Goal: Transaction & Acquisition: Book appointment/travel/reservation

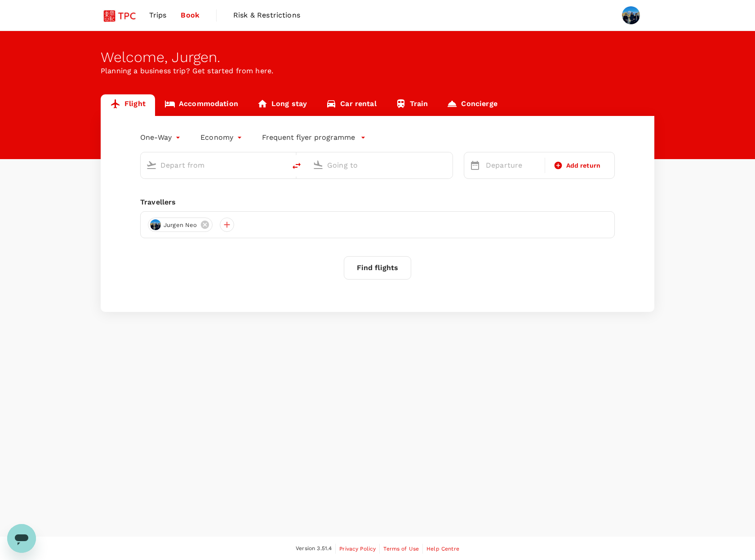
type input "roundtrip"
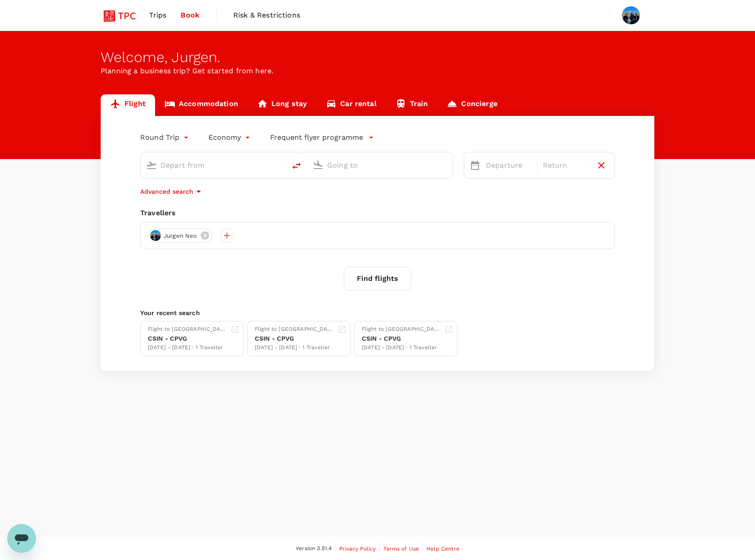
type input "[GEOGRAPHIC_DATA], [GEOGRAPHIC_DATA] (any)"
click at [381, 279] on button "Find flights" at bounding box center [377, 278] width 67 height 23
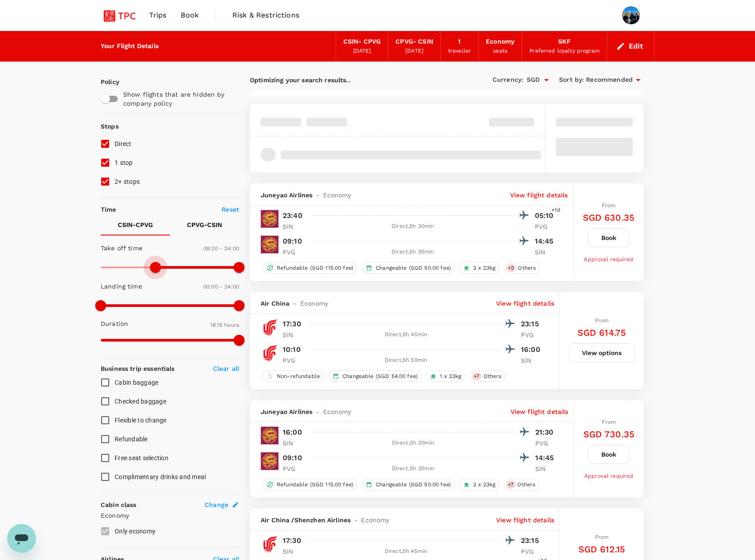
type input "750"
drag, startPoint x: 99, startPoint y: 266, endPoint x: 174, endPoint y: 266, distance: 75.0
click at [174, 266] on span at bounding box center [172, 267] width 11 height 11
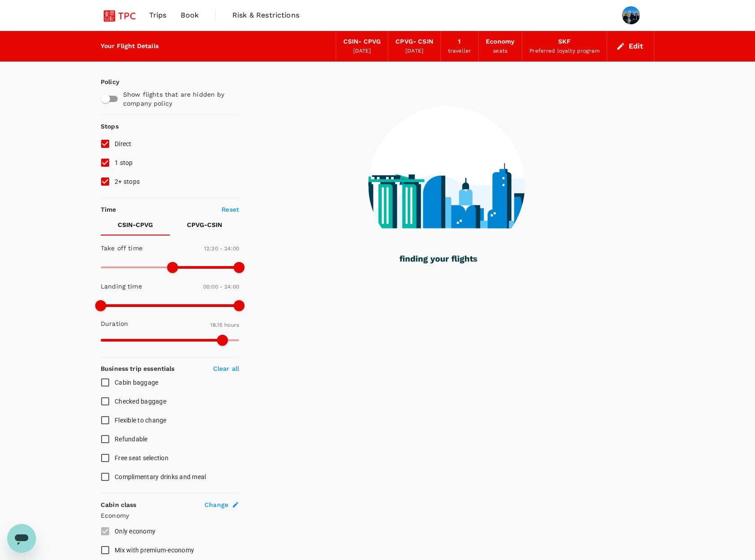
click at [199, 220] on button "CPVG - CSIN" at bounding box center [204, 225] width 69 height 22
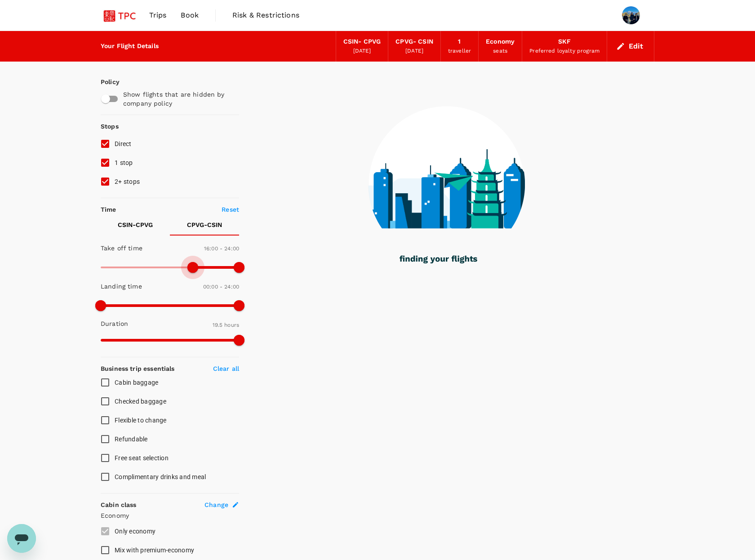
type input "990"
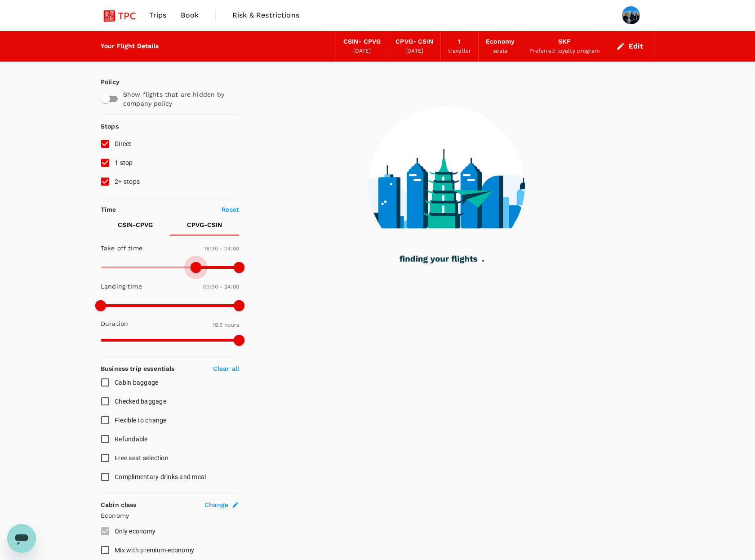
drag, startPoint x: 103, startPoint y: 265, endPoint x: 195, endPoint y: 269, distance: 91.7
click at [195, 269] on span at bounding box center [195, 267] width 11 height 11
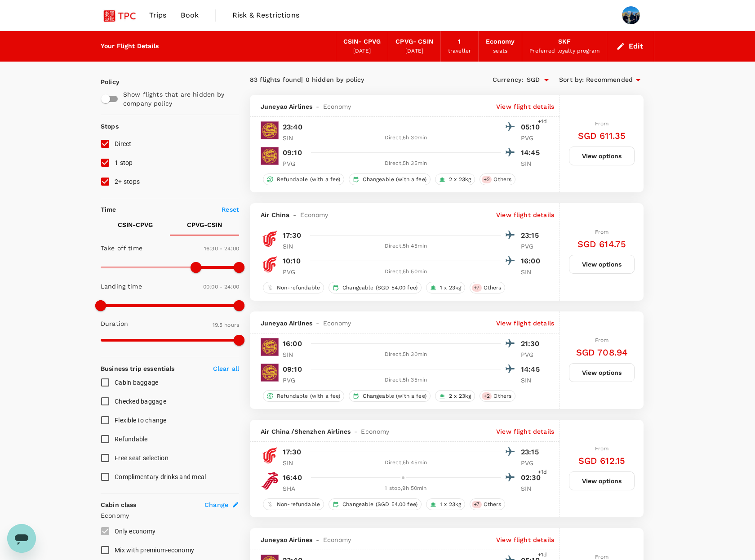
click at [128, 234] on button "CSIN - CPVG" at bounding box center [135, 225] width 69 height 22
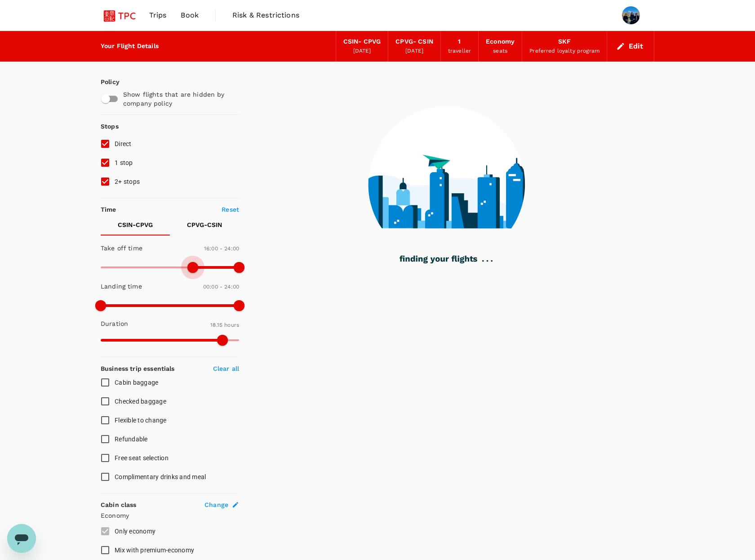
type input "990"
drag, startPoint x: 172, startPoint y: 269, endPoint x: 194, endPoint y: 269, distance: 22.0
click at [194, 269] on span at bounding box center [192, 267] width 11 height 11
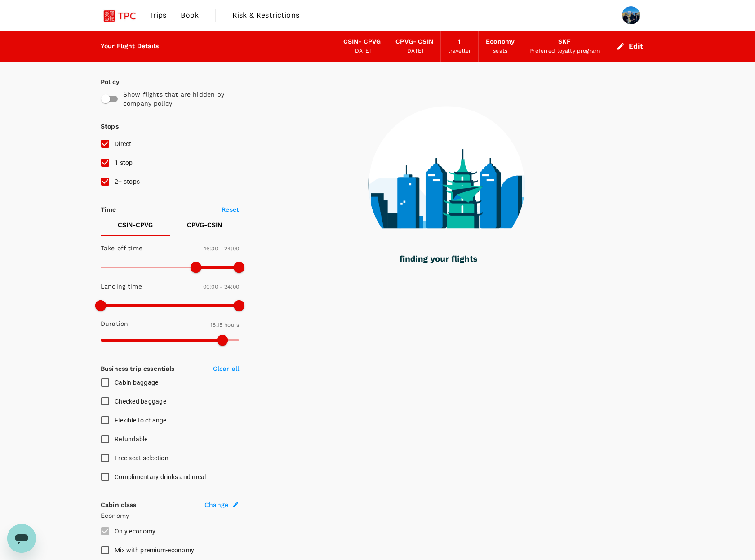
click at [76, 269] on div "Your Flight Details CSIN - CPVG [DATE] CPVG - CSIN [DATE] 1 traveller Economy s…" at bounding box center [377, 449] width 755 height 837
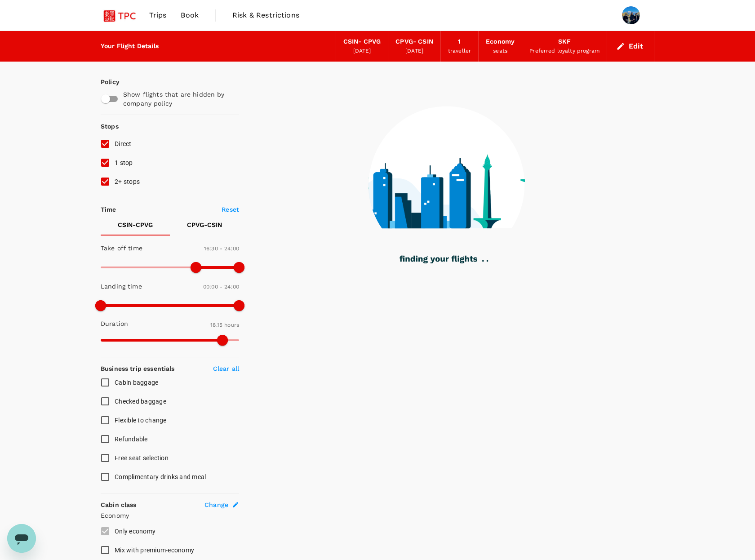
click at [105, 183] on input "2+ stops" at bounding box center [105, 181] width 19 height 19
checkbox input "false"
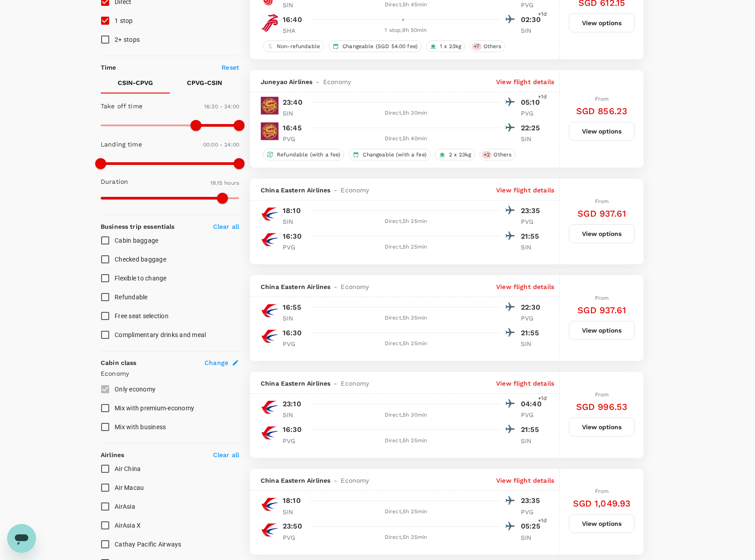
scroll to position [141, 0]
click at [101, 262] on input "Checked baggage" at bounding box center [105, 259] width 19 height 19
checkbox input "true"
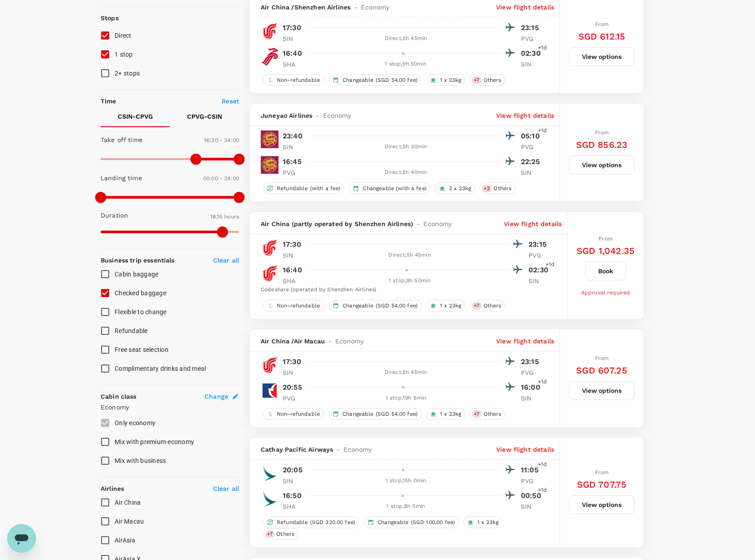
scroll to position [0, 0]
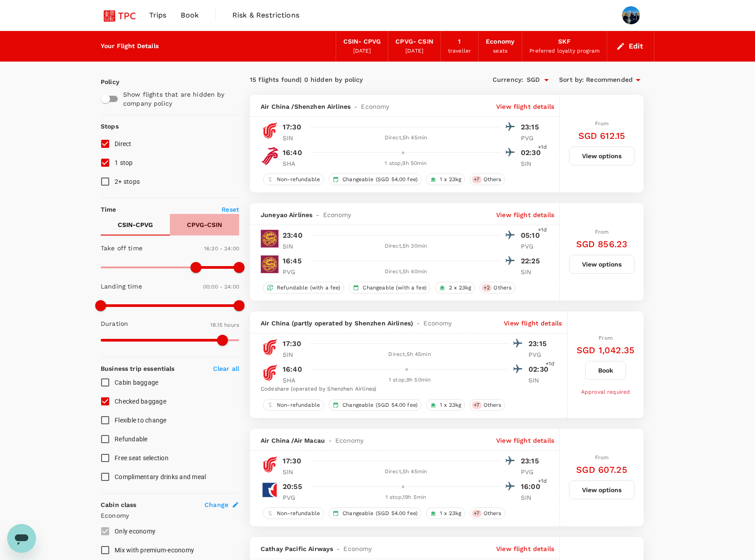
click at [205, 229] on p "CPVG - CSIN" at bounding box center [204, 224] width 35 height 9
type input "1200"
drag, startPoint x: 194, startPoint y: 270, endPoint x: 215, endPoint y: 270, distance: 20.7
click at [215, 270] on span at bounding box center [216, 267] width 11 height 11
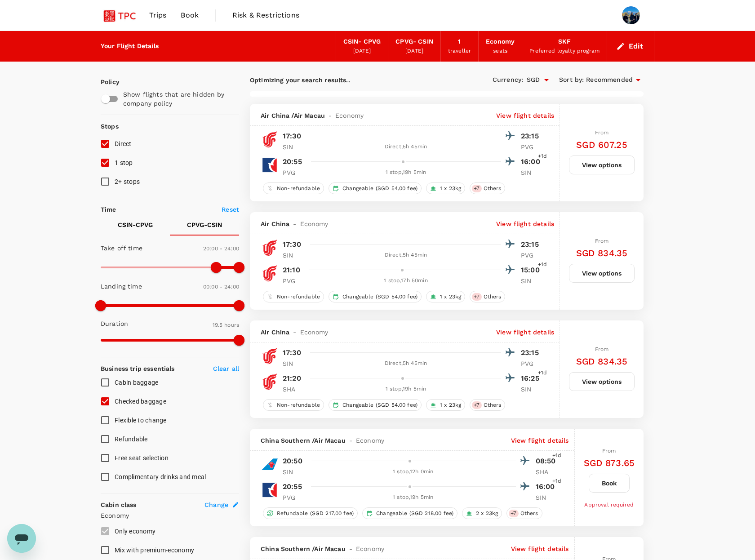
click at [514, 224] on p "View flight details" at bounding box center [525, 223] width 58 height 9
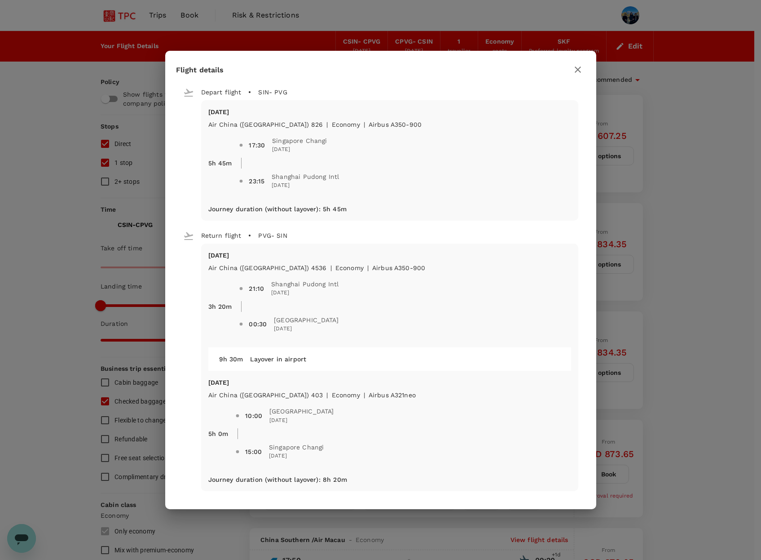
click at [578, 69] on icon "button" at bounding box center [578, 69] width 6 height 6
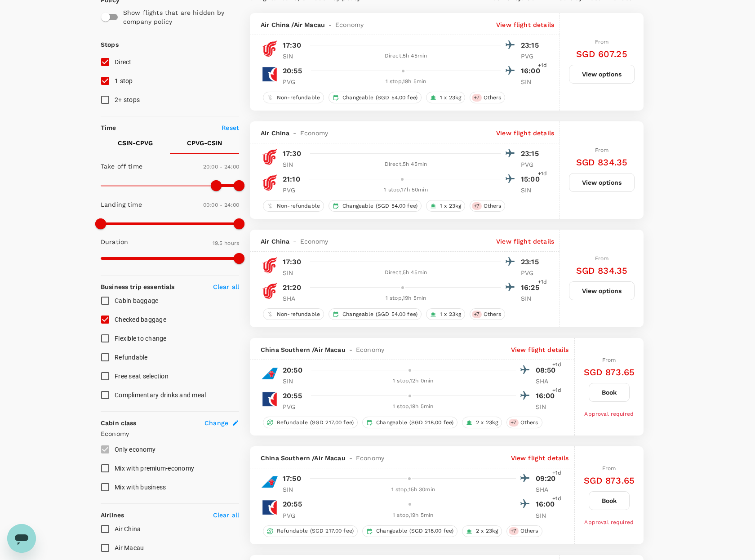
scroll to position [82, 0]
click at [530, 238] on p "View flight details" at bounding box center [525, 240] width 58 height 9
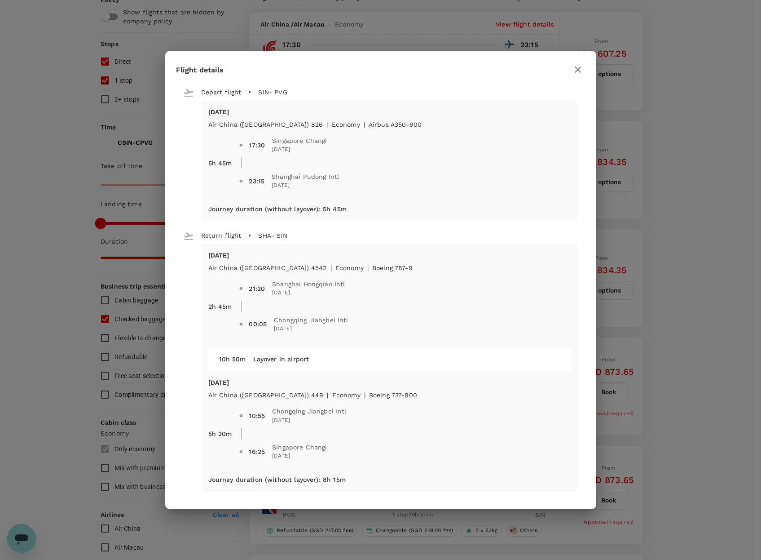
click at [56, 380] on div "Flight details Depart flight SIN - PVG [DATE] Air [GEOGRAPHIC_DATA] ([GEOGRAPHI…" at bounding box center [380, 280] width 761 height 560
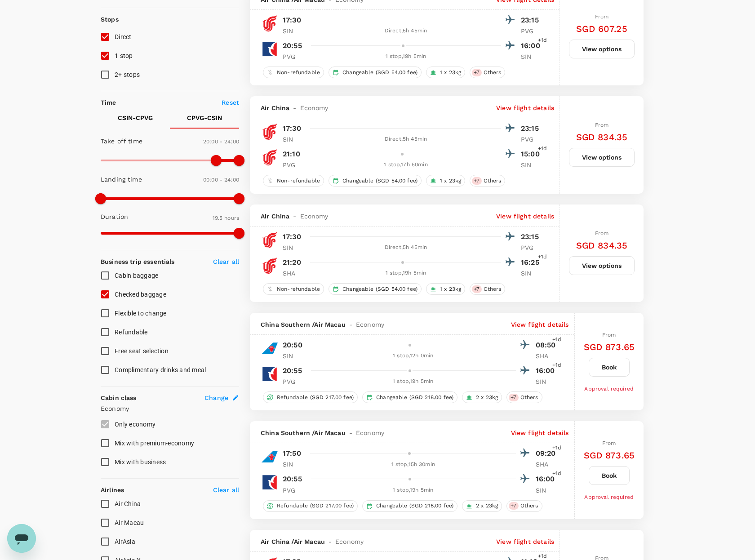
scroll to position [0, 0]
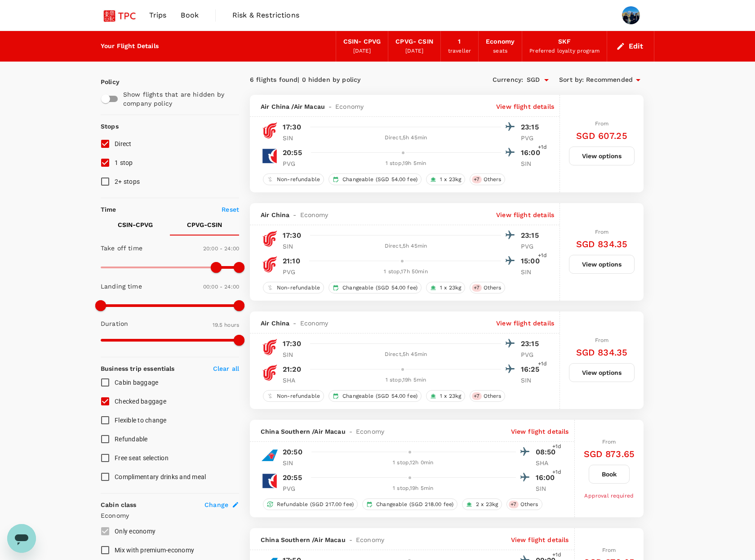
click at [104, 166] on input "1 stop" at bounding box center [105, 162] width 19 height 19
checkbox input "false"
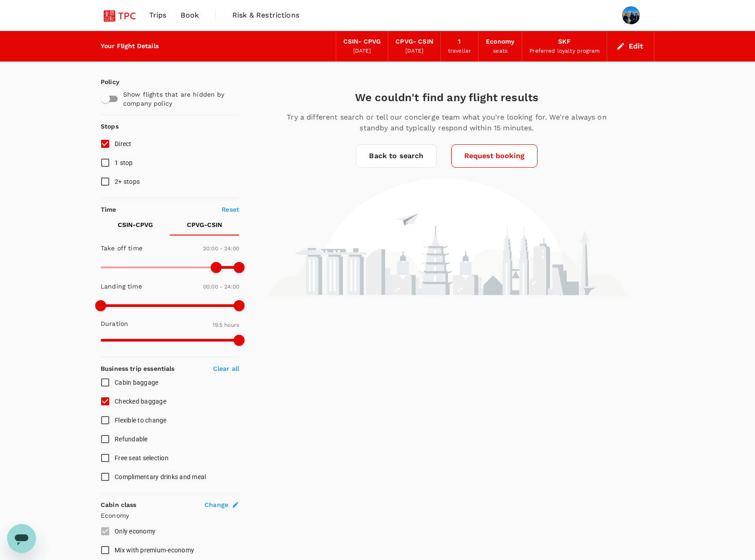
click at [133, 231] on button "CSIN - CPVG" at bounding box center [135, 225] width 69 height 22
click at [400, 161] on link "Back to search" at bounding box center [396, 155] width 80 height 23
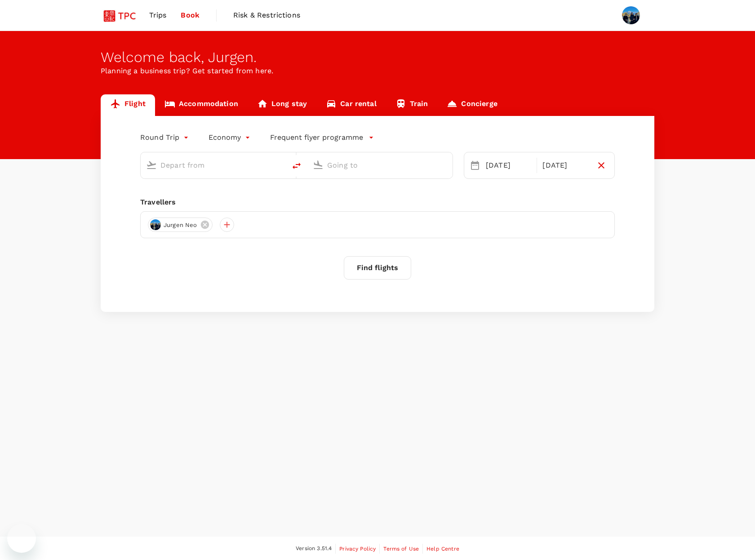
type input "[GEOGRAPHIC_DATA], [GEOGRAPHIC_DATA] (any)"
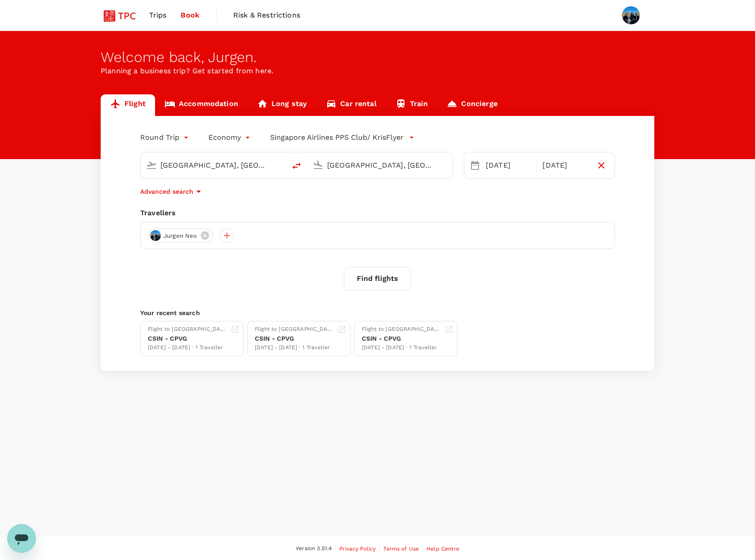
click at [81, 269] on div "Flight Accommodation Long stay Car rental Train Concierge Round Trip roundtrip …" at bounding box center [377, 232] width 755 height 276
click at [175, 236] on span "Jurgen Neo" at bounding box center [180, 235] width 44 height 9
click at [366, 287] on button "Find flights" at bounding box center [377, 278] width 67 height 23
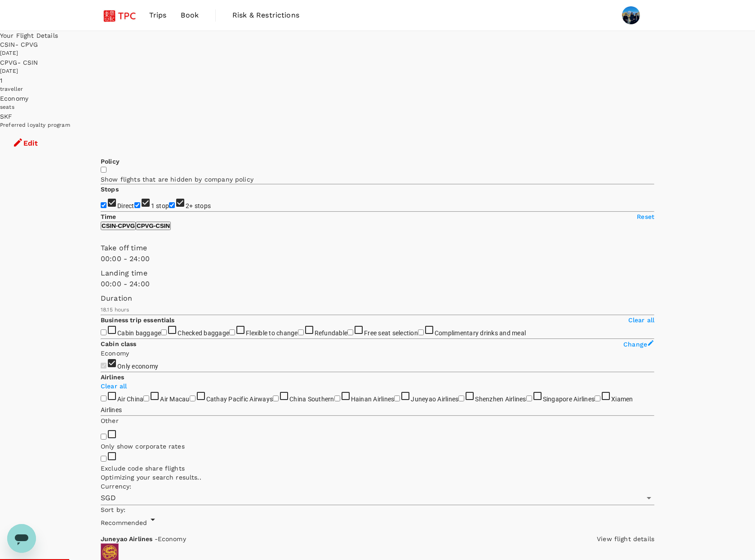
click at [50, 130] on button "Edit" at bounding box center [25, 143] width 50 height 27
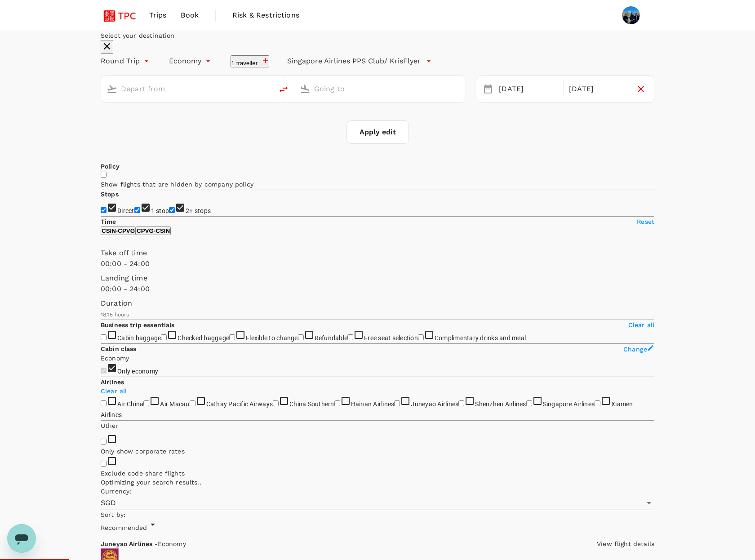
type input "[GEOGRAPHIC_DATA], [GEOGRAPHIC_DATA] (any)"
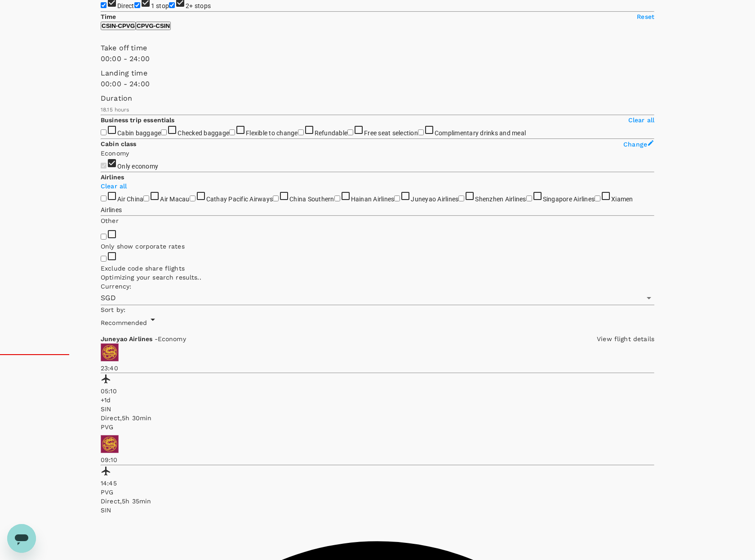
type input "1200"
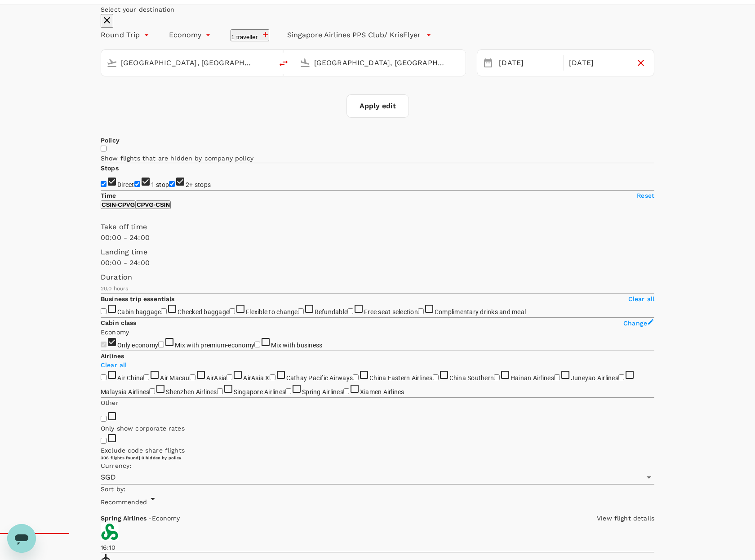
scroll to position [27, 0]
click at [101, 243] on span at bounding box center [101, 243] width 0 height 0
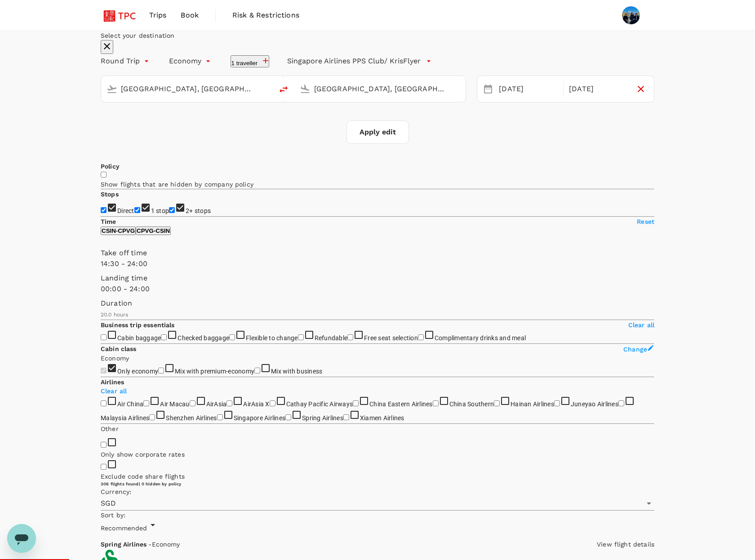
type input "1080"
drag, startPoint x: 103, startPoint y: 439, endPoint x: 205, endPoint y: 438, distance: 102.0
click at [101, 269] on span at bounding box center [101, 269] width 0 height 0
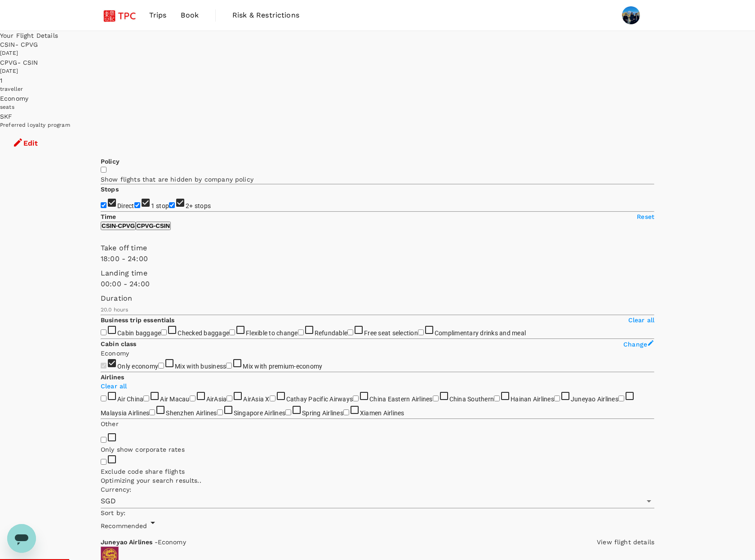
click at [171, 230] on button "CPVG - CSIN" at bounding box center [153, 225] width 35 height 9
type input "990"
drag, startPoint x: 100, startPoint y: 267, endPoint x: 195, endPoint y: 270, distance: 94.8
click at [101, 264] on span at bounding box center [101, 264] width 0 height 0
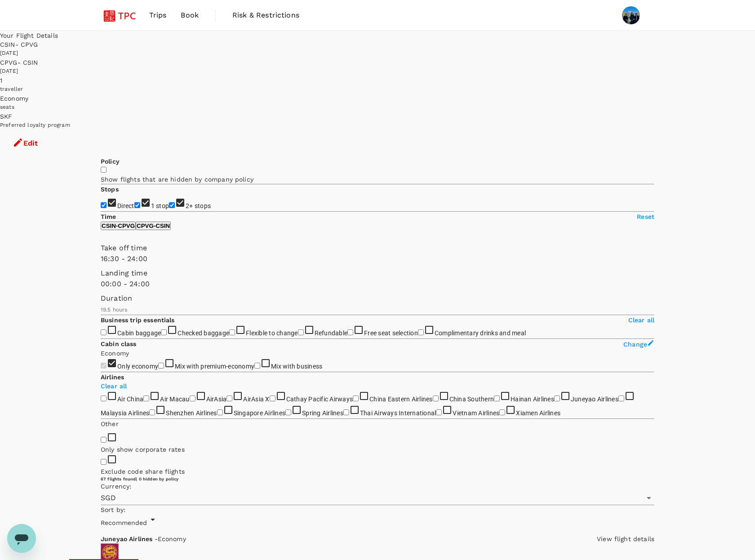
click at [198, 18] on span "Book" at bounding box center [190, 15] width 18 height 11
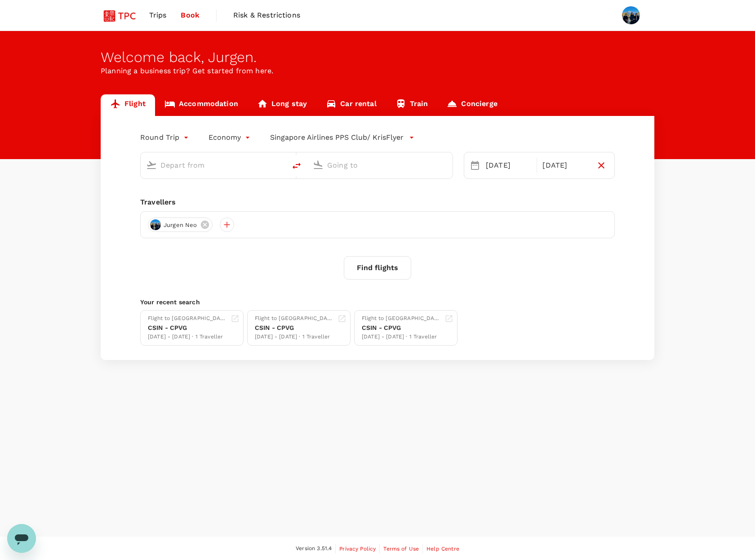
type input "[GEOGRAPHIC_DATA], [GEOGRAPHIC_DATA] (any)"
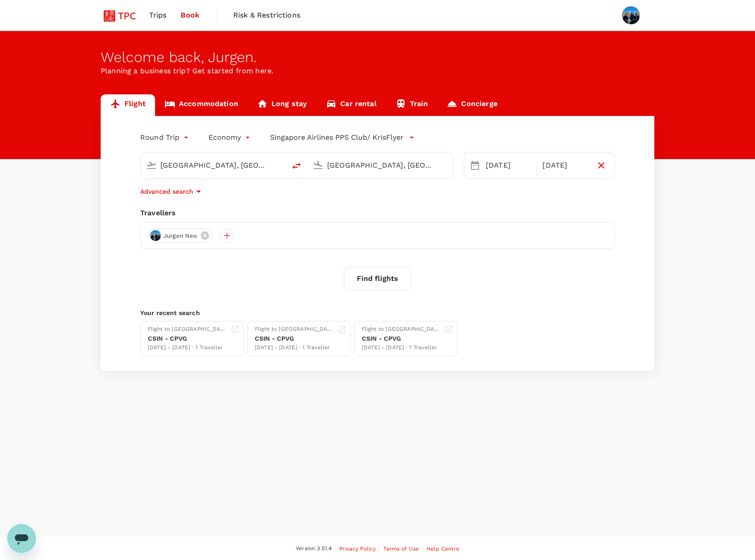
click at [118, 21] on img at bounding box center [121, 15] width 41 height 20
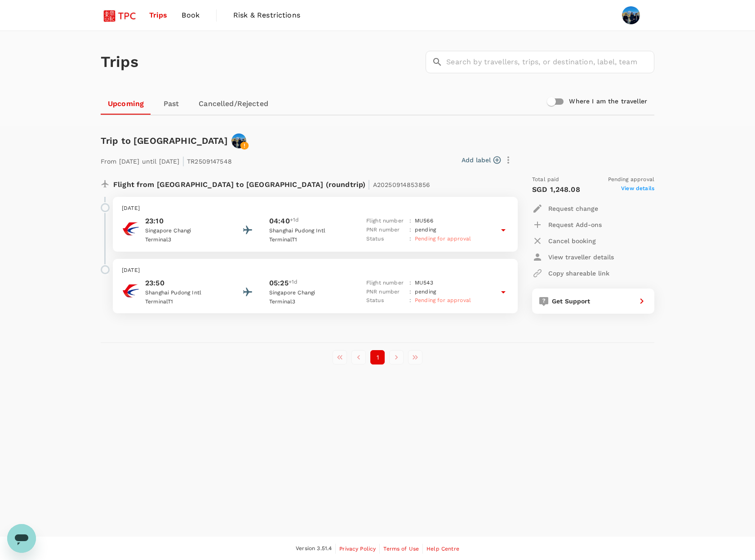
click at [502, 230] on icon at bounding box center [503, 230] width 4 height 2
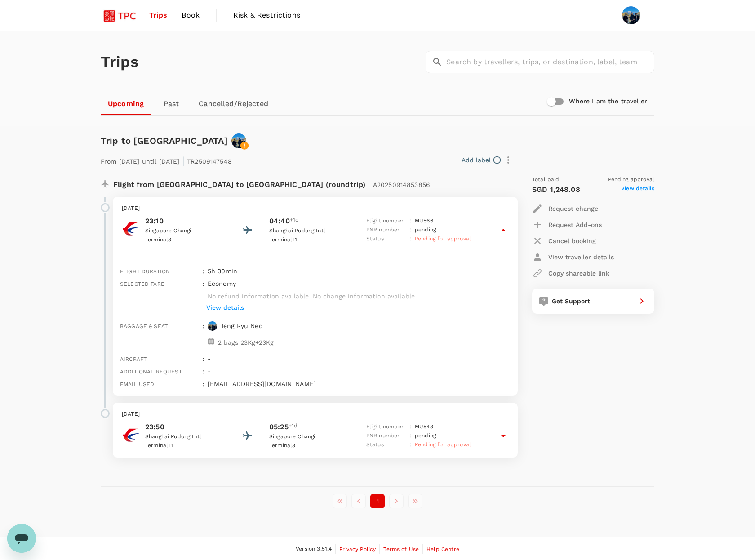
click at [506, 436] on icon at bounding box center [503, 435] width 11 height 11
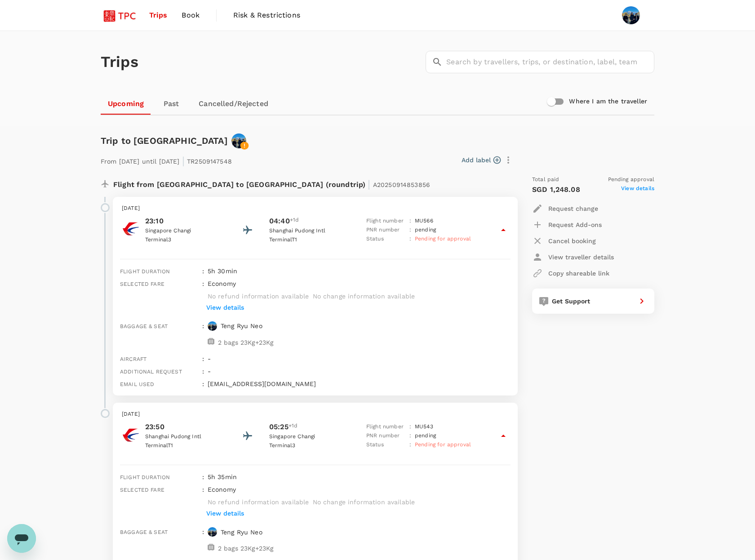
scroll to position [146, 0]
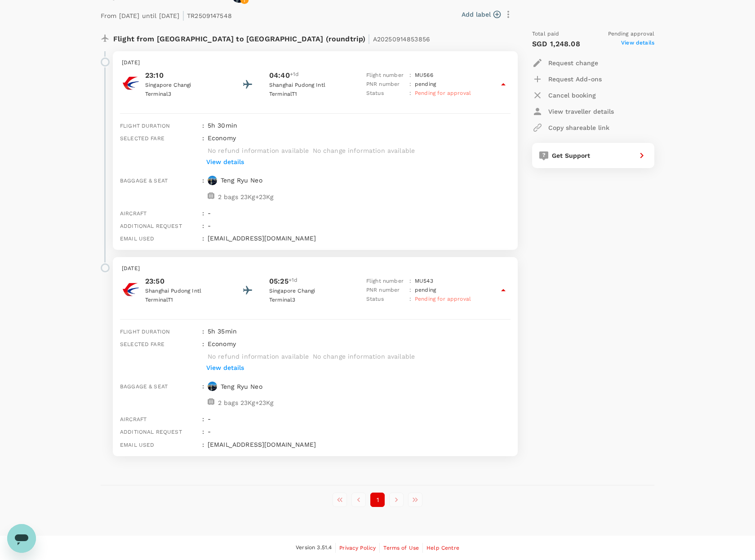
click at [546, 275] on div "Total paid Pending approval SGD 1,248.08 View details Request change Request Ad…" at bounding box center [584, 242] width 140 height 441
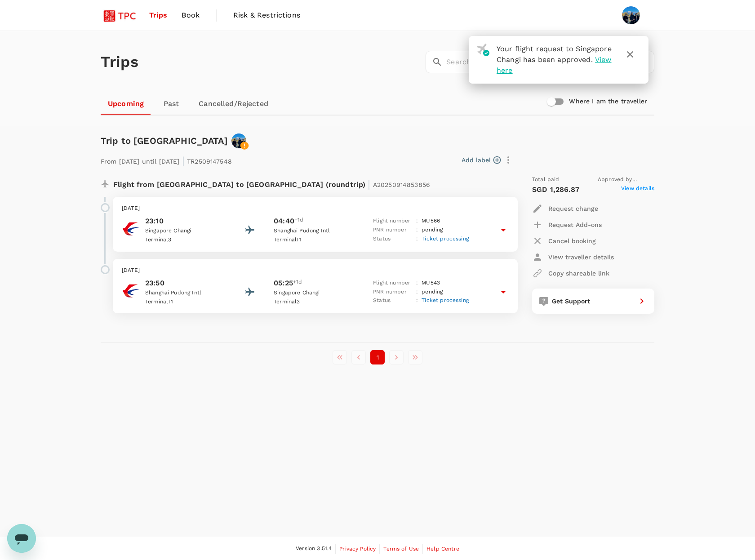
click at [503, 232] on icon at bounding box center [503, 230] width 11 height 11
